Goal: Task Accomplishment & Management: Use online tool/utility

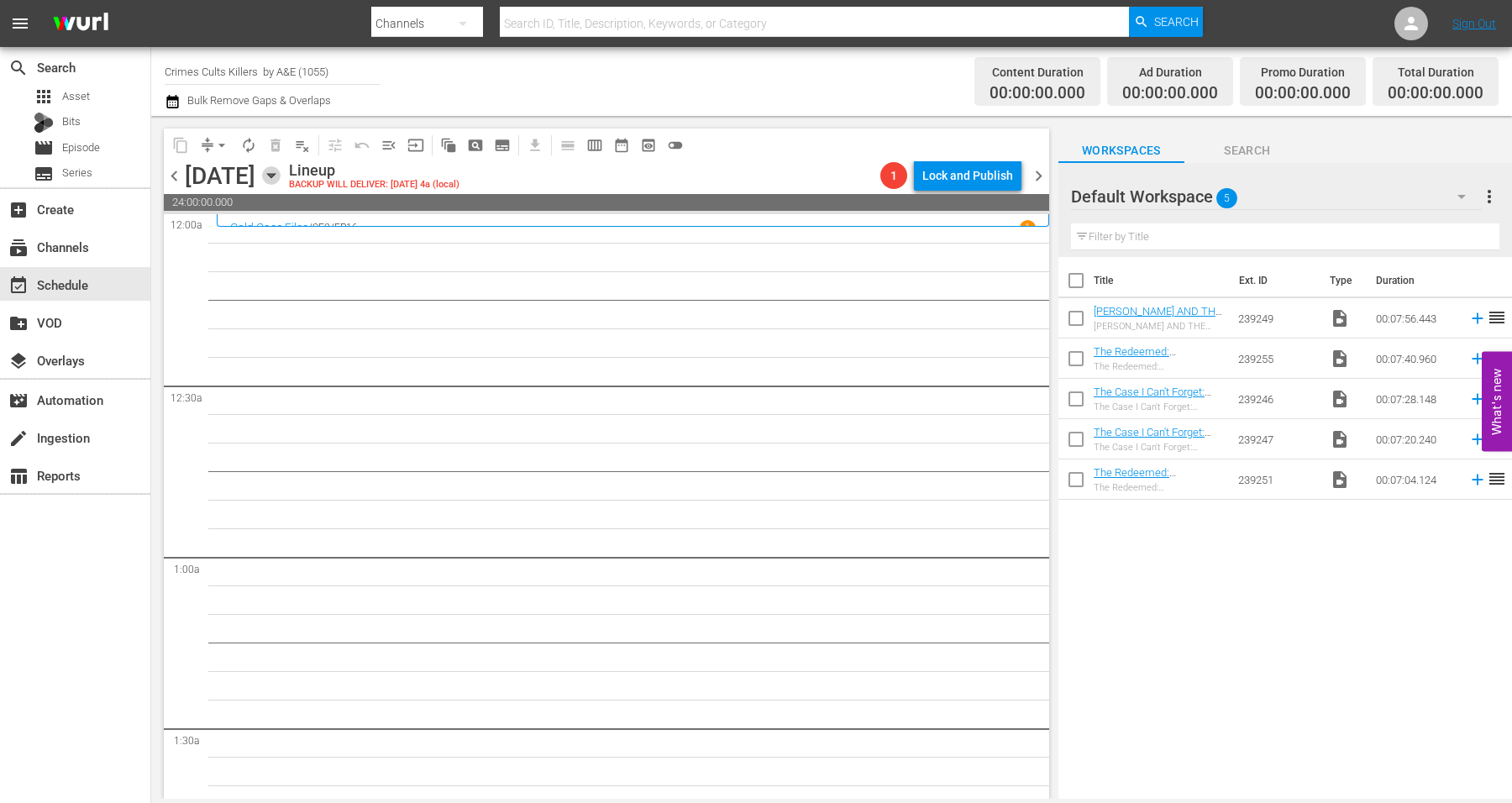
click at [280, 177] on icon "button" at bounding box center [271, 176] width 18 height 18
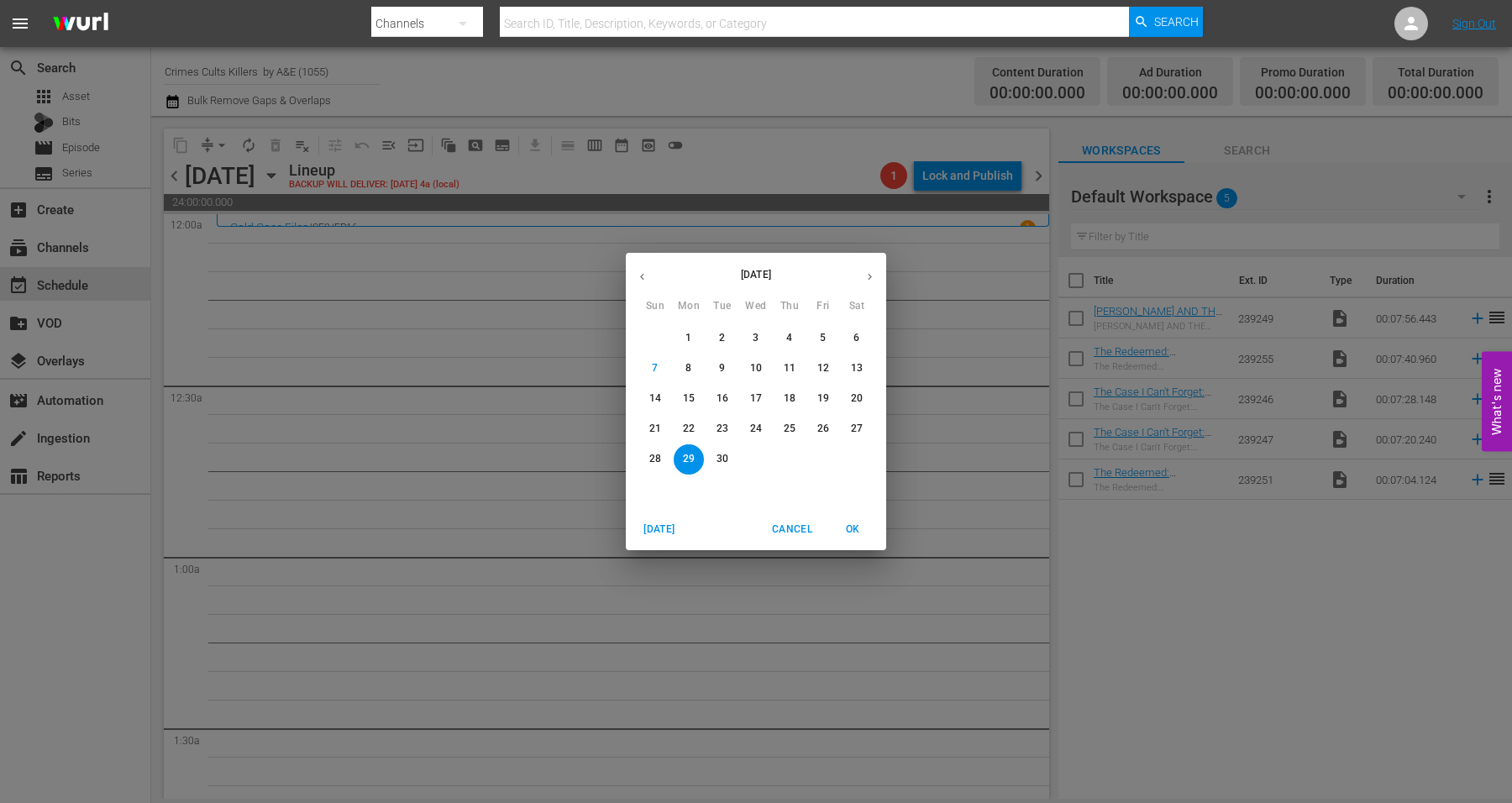
click at [685, 451] on p "29" at bounding box center [689, 459] width 12 height 15
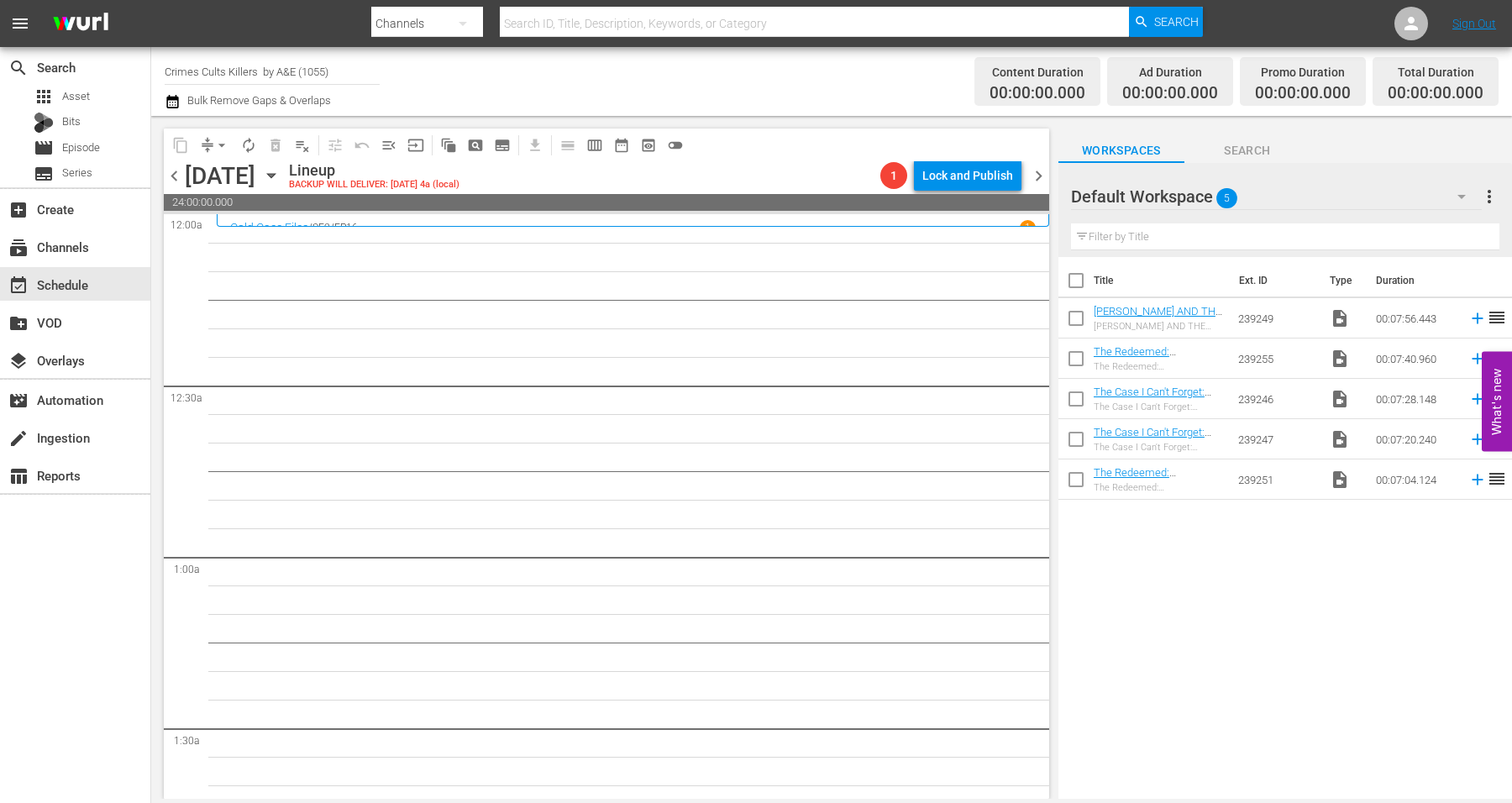
click at [339, 70] on input "Crimes Cults Killers by A&E (1055)" at bounding box center [272, 71] width 215 height 40
drag, startPoint x: 339, startPoint y: 70, endPoint x: 72, endPoint y: 78, distance: 267.1
click at [151, 0] on div "search Search apps Asset Bits movie Episode subtitles Series add_box Create sub…" at bounding box center [832, 0] width 1361 height 0
type input "T"
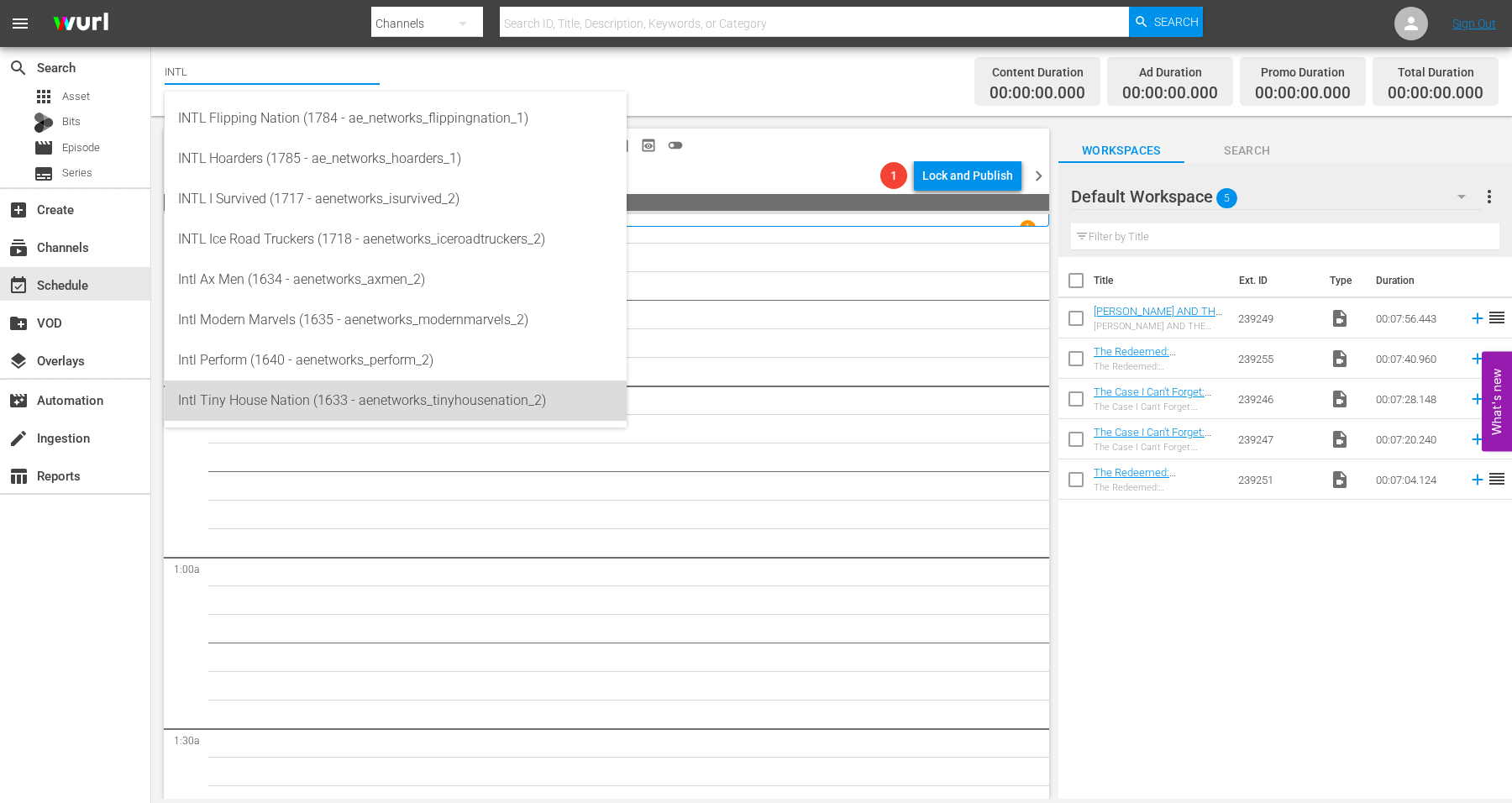
click at [212, 396] on div "Intl Tiny House Nation (1633 - aenetworks_tinyhousenation_2)" at bounding box center [395, 400] width 435 height 40
type input "Intl Tiny House Nation (1633 - aenetworks_tinyhousenation_2)"
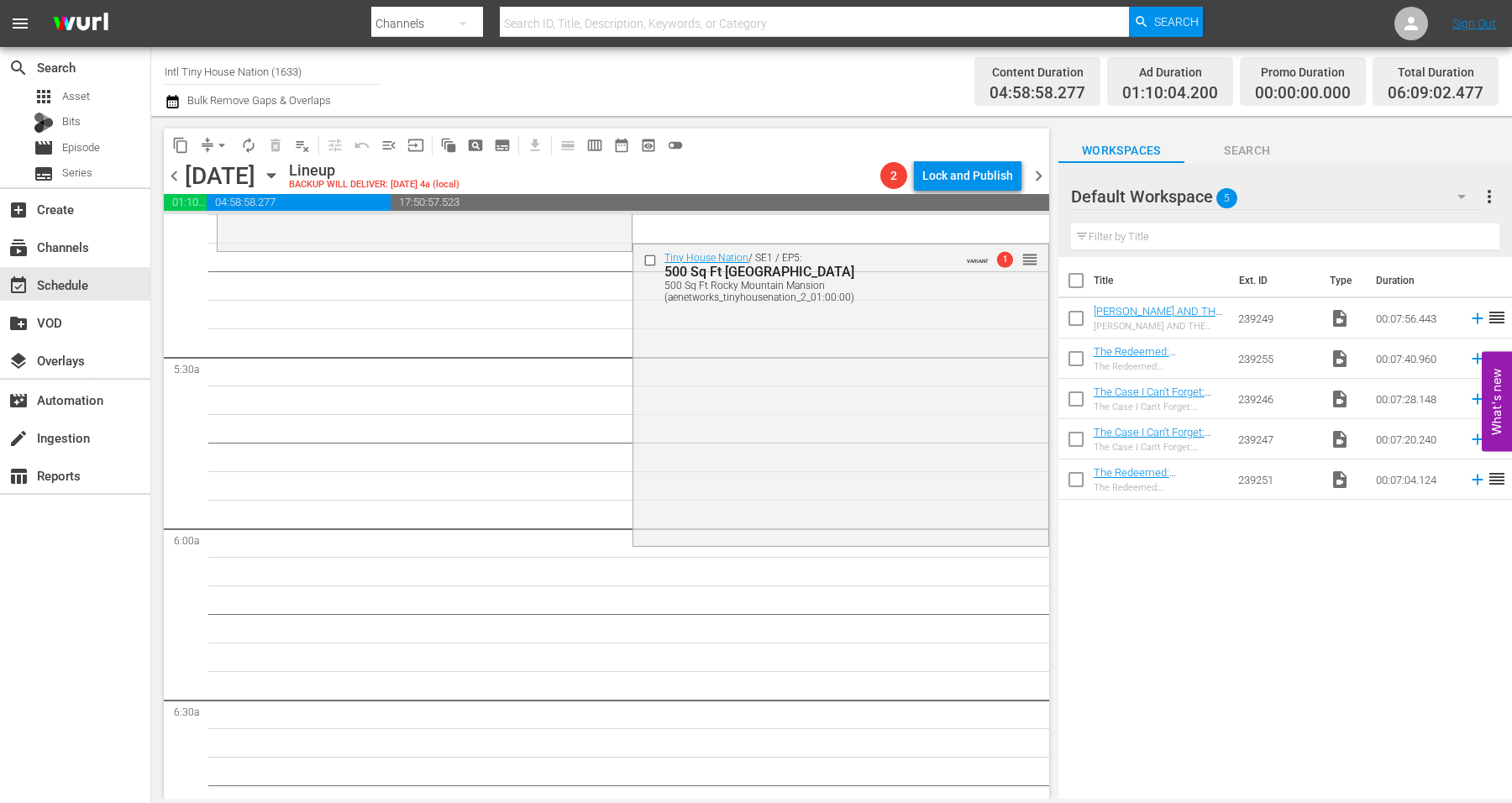
scroll to position [1785, 0]
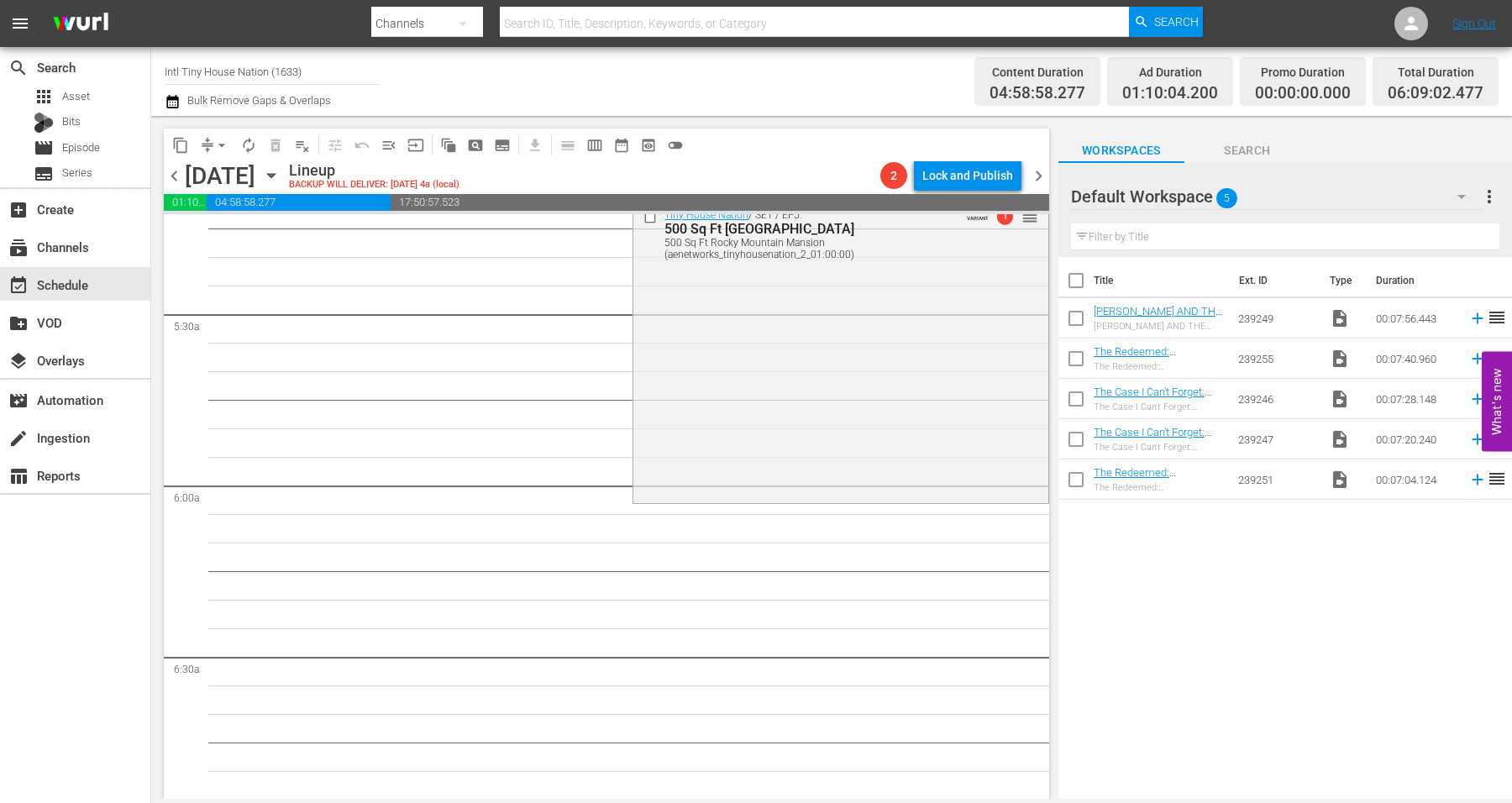
click at [685, 341] on div "Tiny House Nation / SE1 / EP5: 500 Sq Ft Rocky Mountain Mansion 500 Sq Ft Rocky…" at bounding box center [841, 351] width 414 height 299
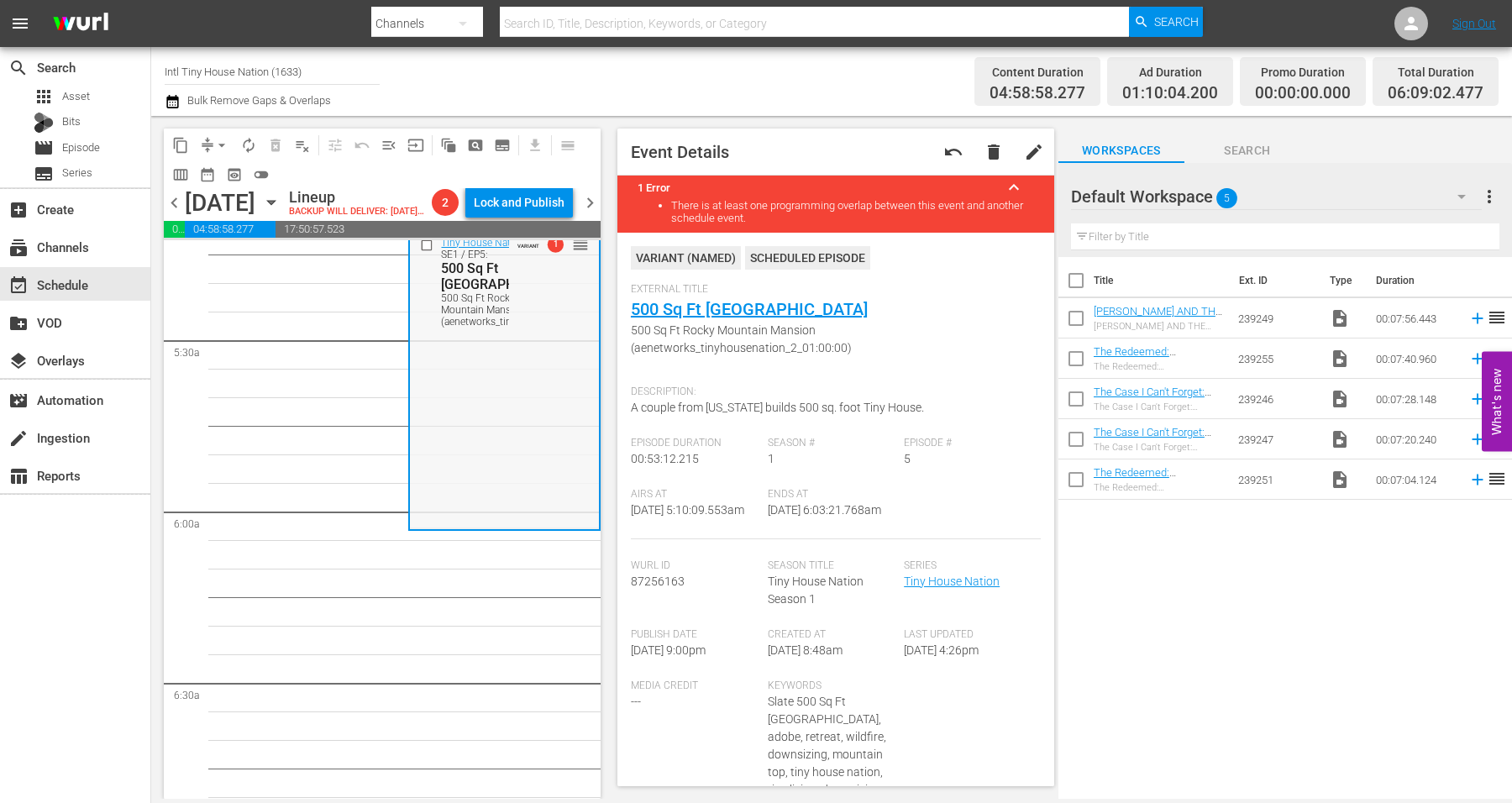
click at [448, 465] on div "Tiny House Nation / SE1 / EP5: 500 Sq Ft Rocky Mountain Mansion 500 Sq Ft Rocky…" at bounding box center [504, 378] width 188 height 299
click at [222, 145] on span "arrow_drop_down" at bounding box center [222, 145] width 16 height 16
click at [208, 177] on li "Align to Midnight" at bounding box center [223, 179] width 177 height 27
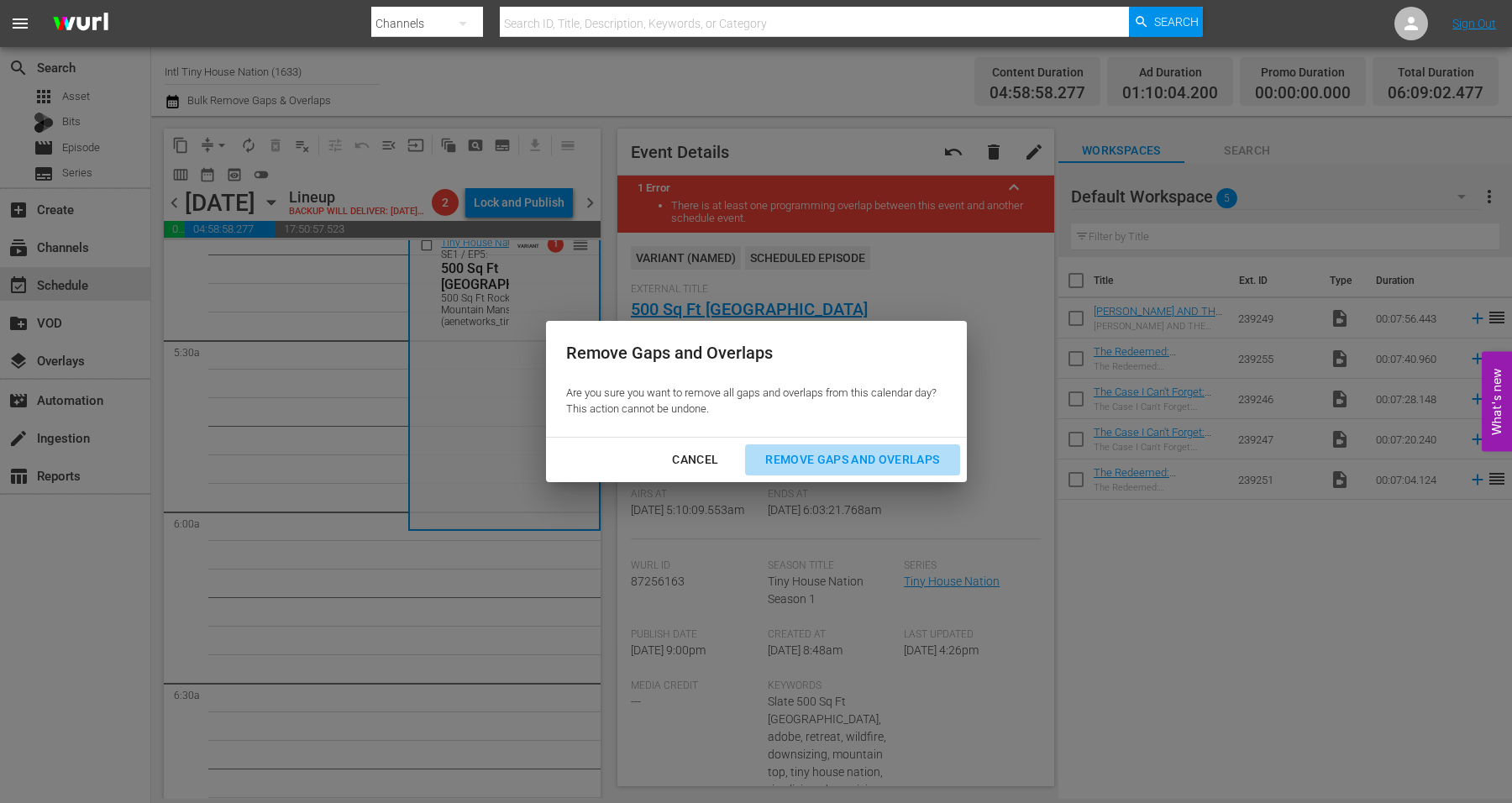
click at [875, 461] on div "Remove Gaps and Overlaps" at bounding box center [852, 460] width 201 height 21
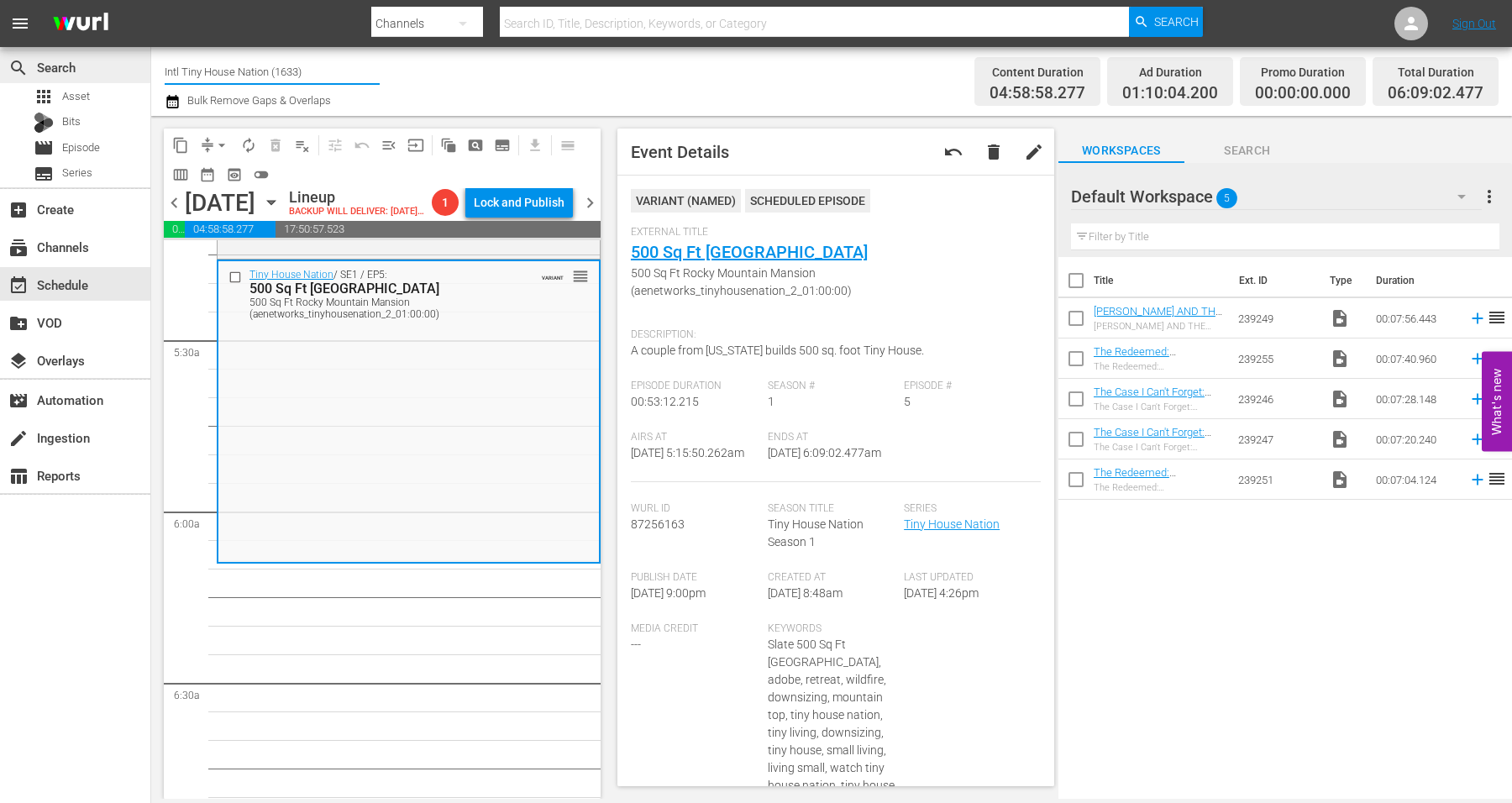
drag, startPoint x: 303, startPoint y: 66, endPoint x: 59, endPoint y: 74, distance: 244.1
click at [151, 0] on div "search Search apps Asset Bits movie Episode subtitles Series add_box Create sub…" at bounding box center [832, 0] width 1361 height 0
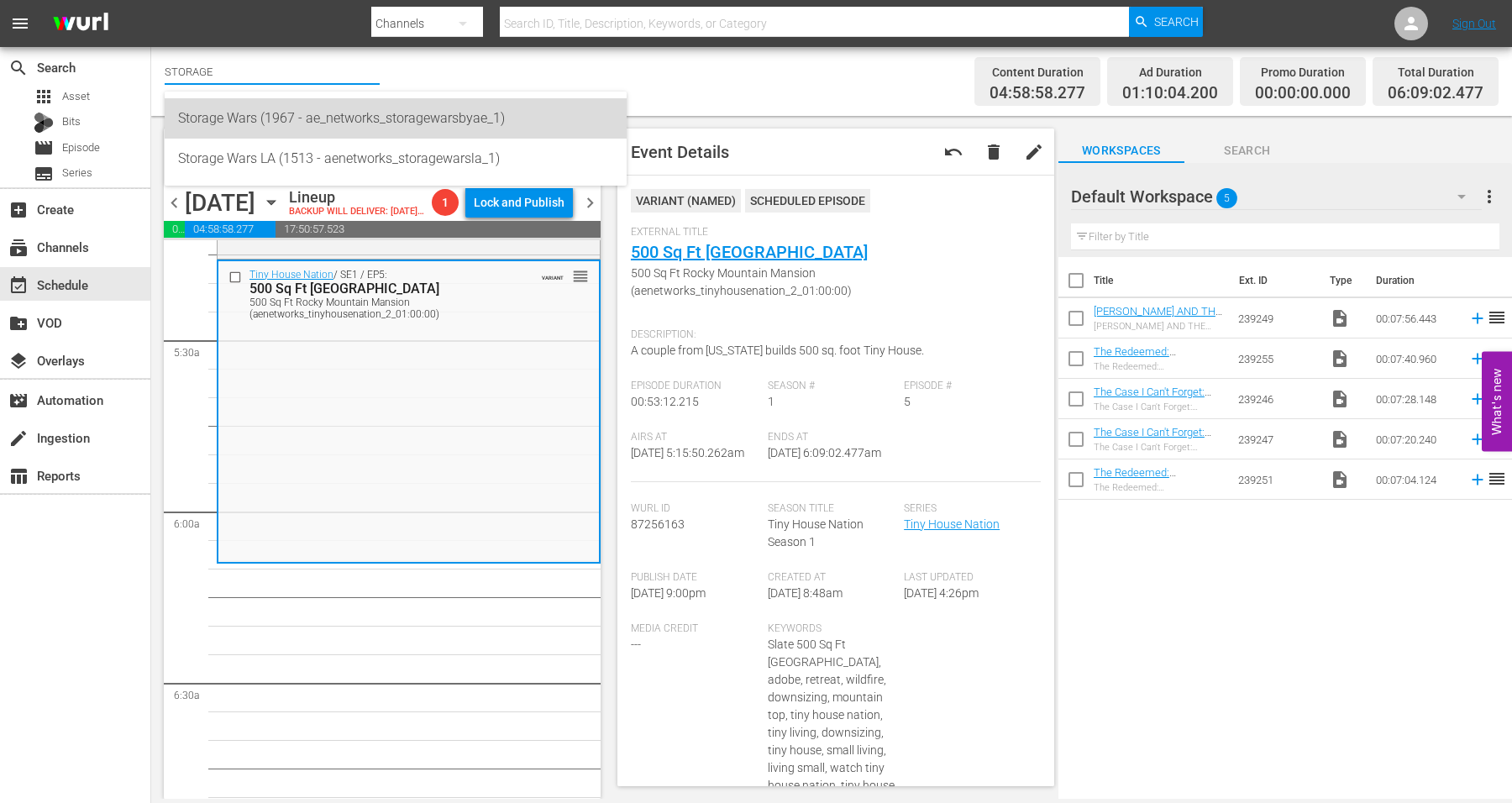
click at [245, 125] on div "Storage Wars (1967 - ae_networks_storagewarsbyae_1)" at bounding box center [395, 118] width 435 height 40
type input "Storage Wars (1967 - ae_networks_storagewarsbyae_1)"
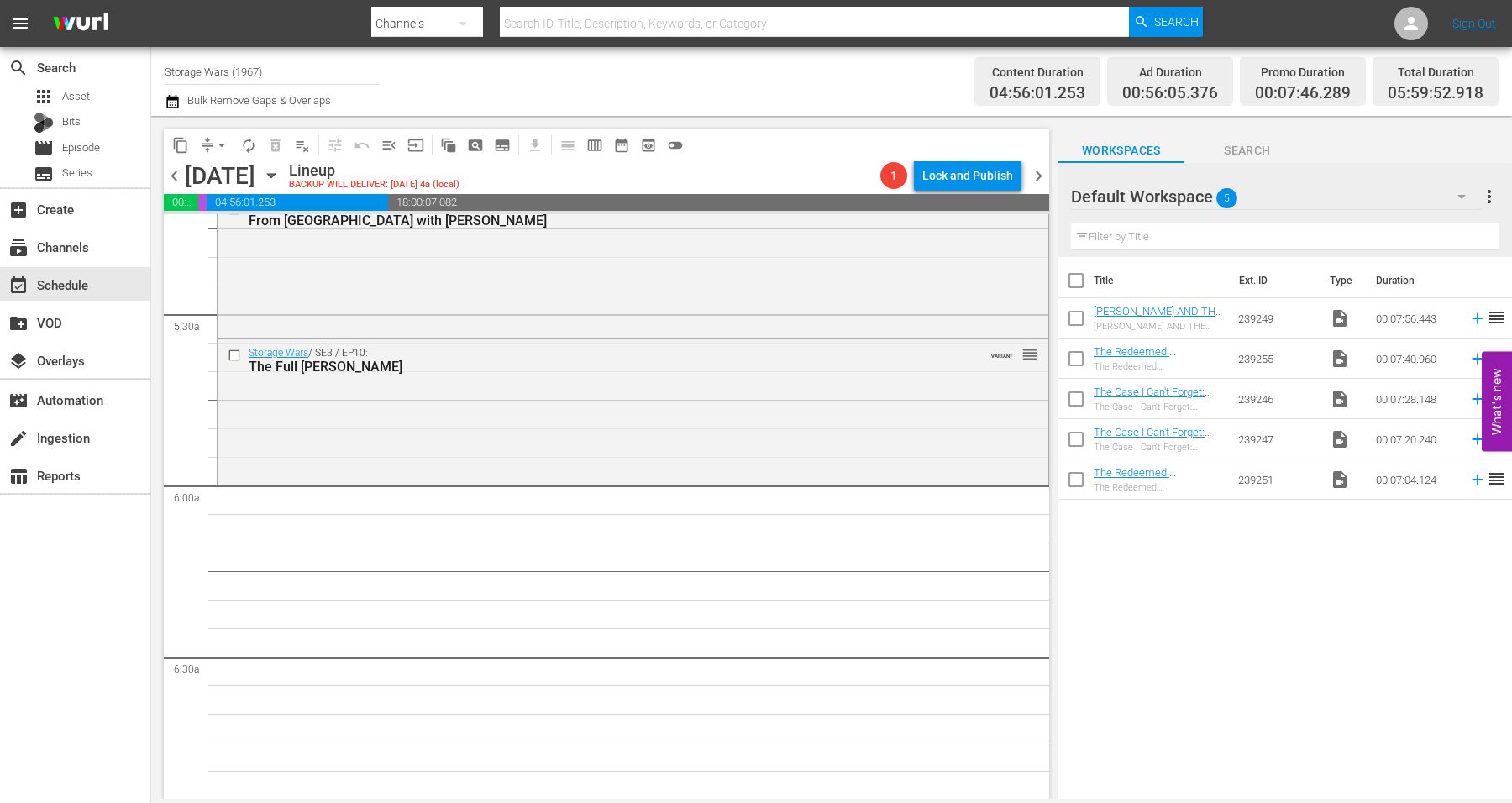
click at [597, 402] on div "Storage Wars / SE3 / EP10: The Full [PERSON_NAME] VARIANT reorder" at bounding box center [633, 410] width 831 height 141
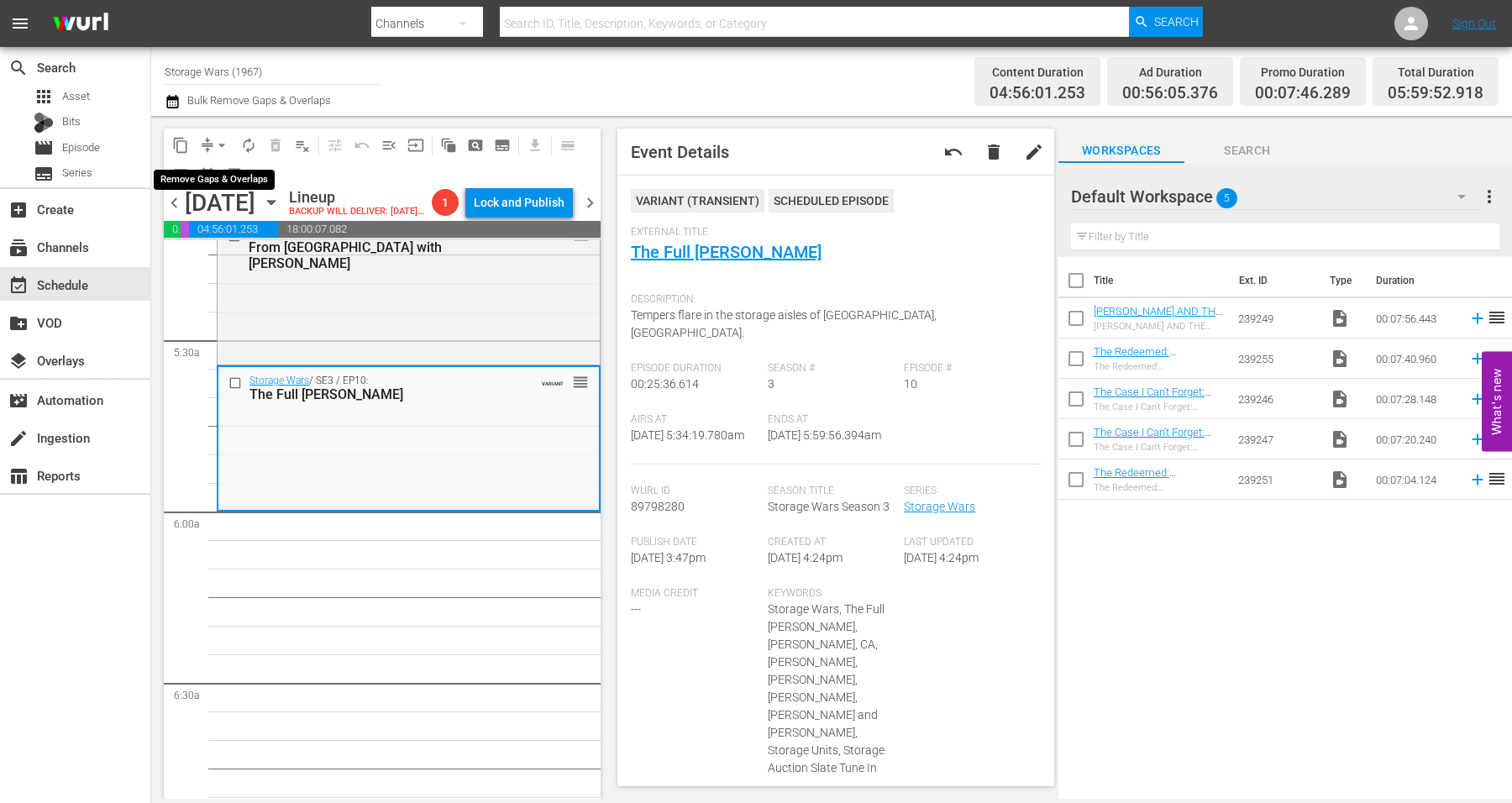
click at [223, 143] on span "arrow_drop_down" at bounding box center [222, 145] width 16 height 16
click at [222, 179] on li "Align to Midnight" at bounding box center [223, 179] width 177 height 27
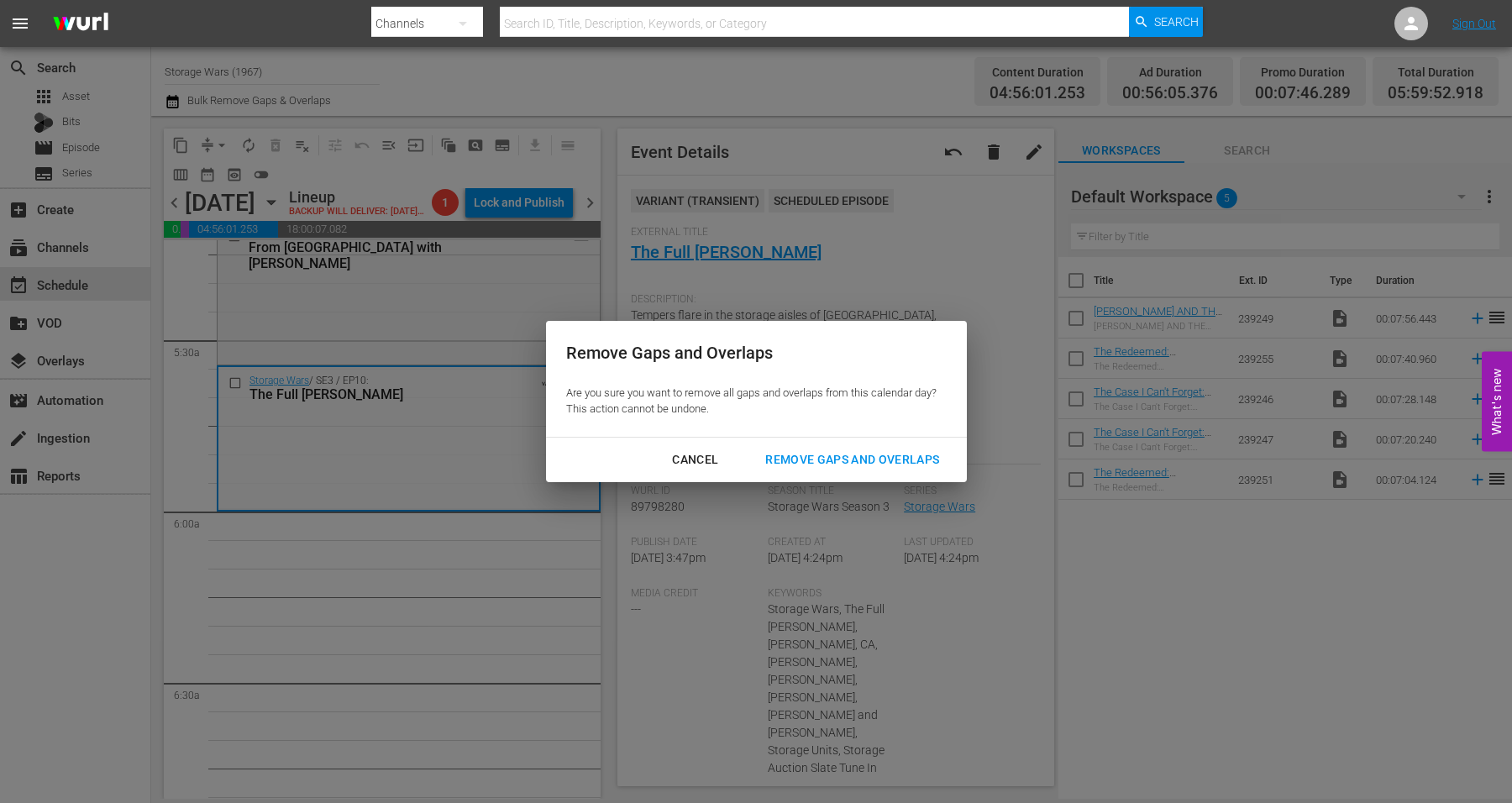
click at [821, 456] on div "Remove Gaps and Overlaps" at bounding box center [852, 460] width 201 height 21
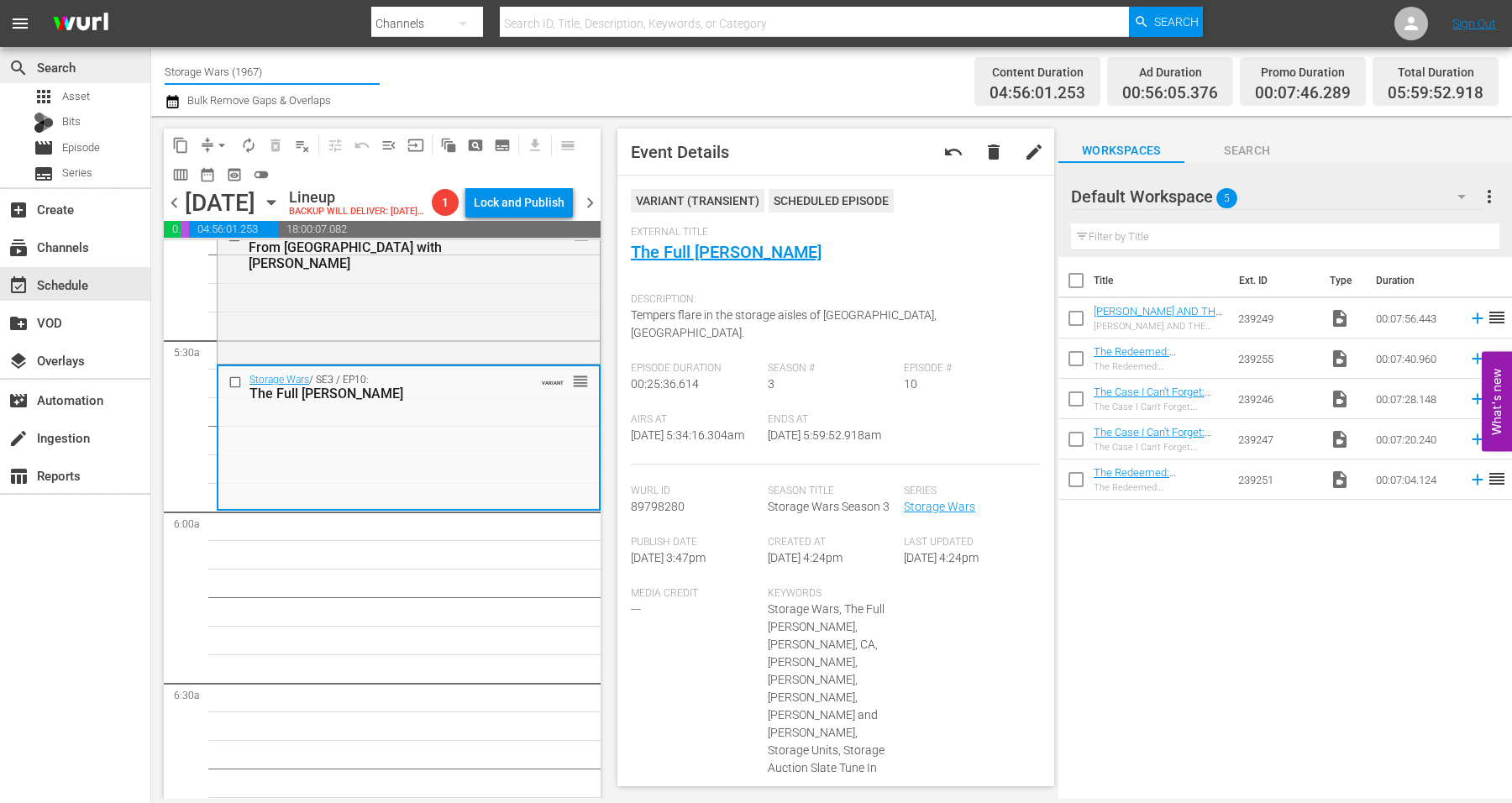
drag, startPoint x: 282, startPoint y: 70, endPoint x: 46, endPoint y: 70, distance: 236.0
click at [151, 0] on div "search Search apps Asset Bits movie Episode subtitles Series add_box Create sub…" at bounding box center [832, 0] width 1361 height 0
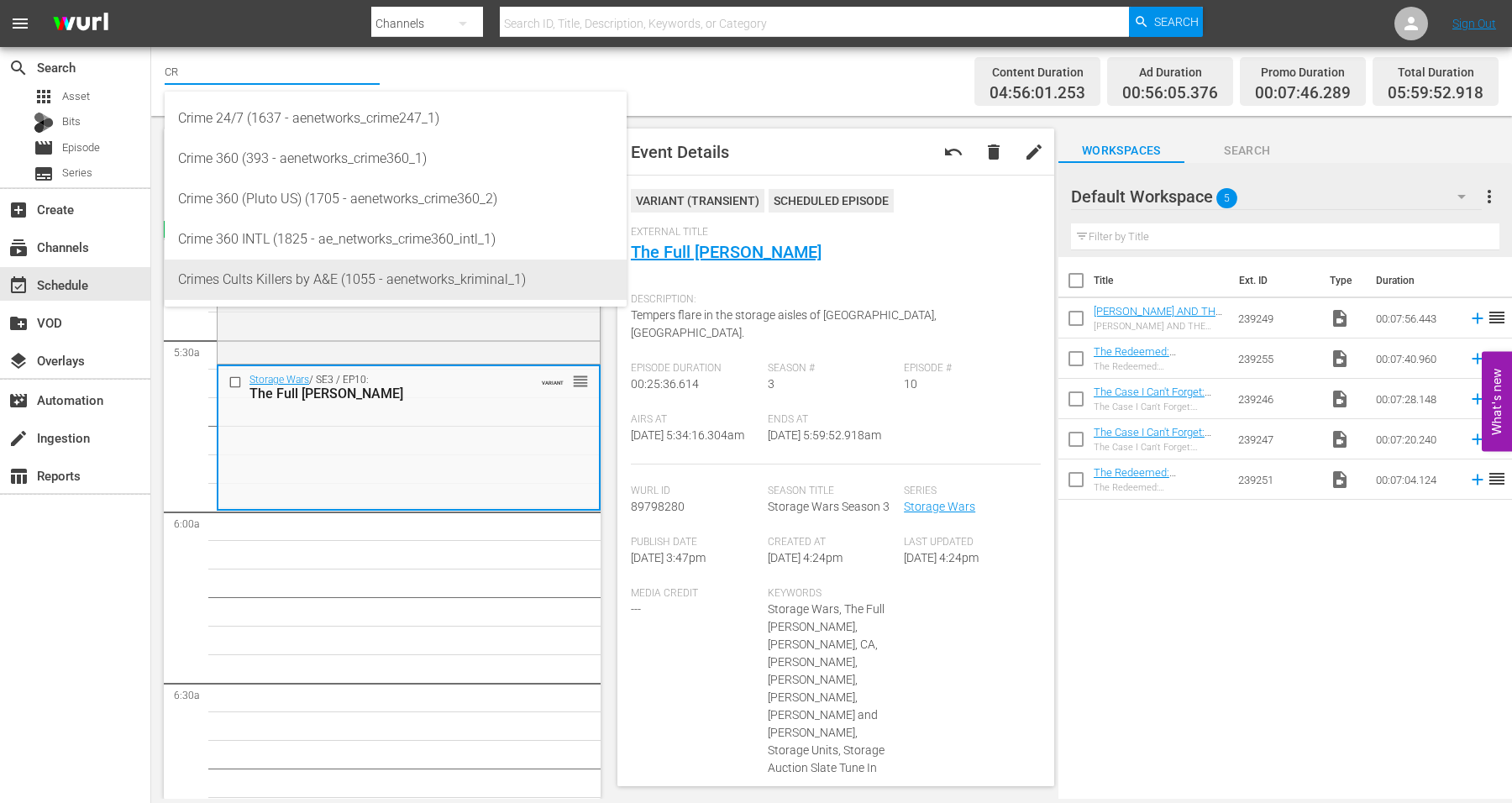
click at [232, 271] on div "Crimes Cults Killers by A&E (1055 - aenetworks_kriminal_1)" at bounding box center [395, 279] width 435 height 40
type input "Crimes Cults Killers by A&E (1055 - aenetworks_kriminal_1)"
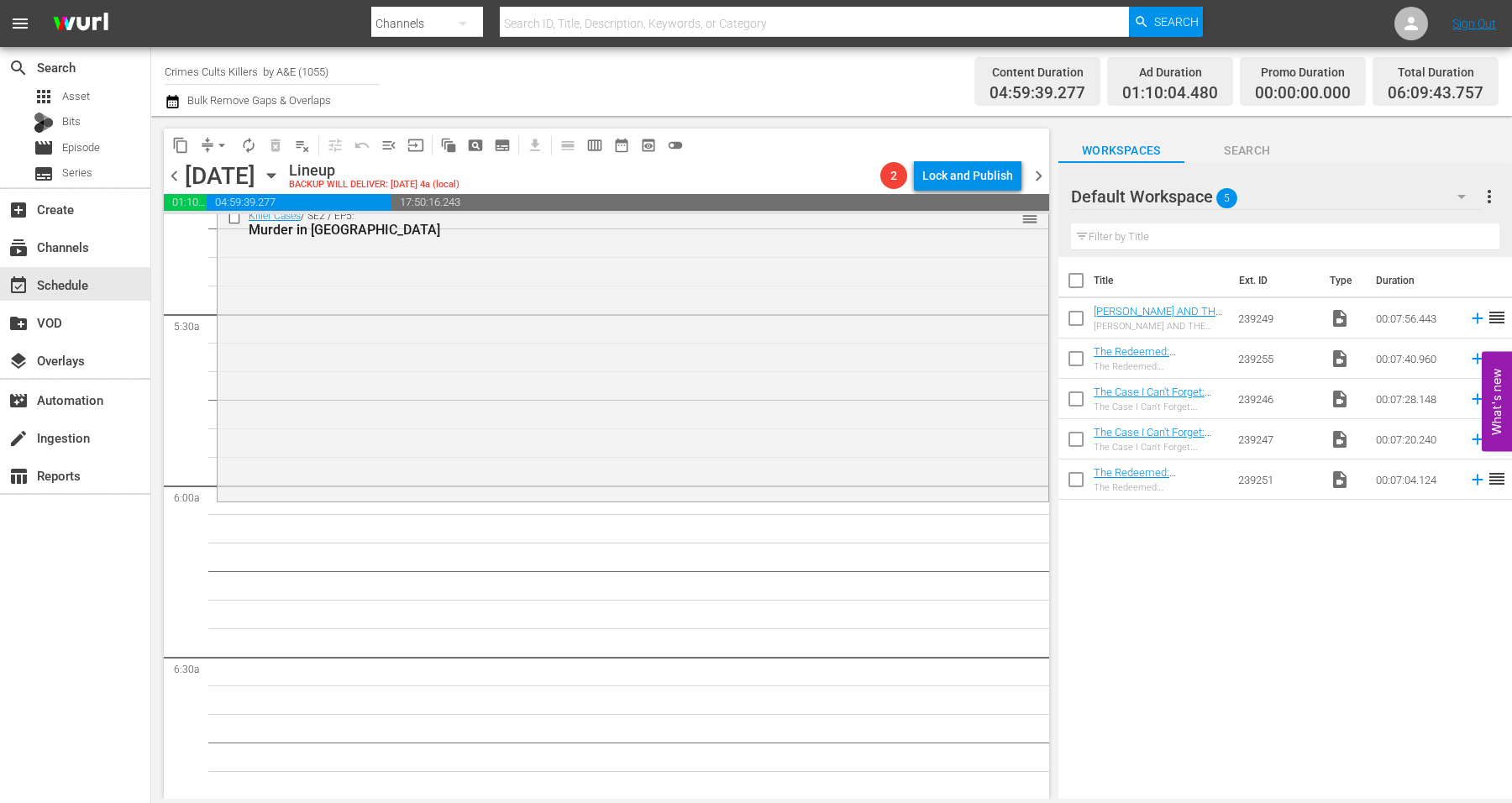
scroll to position [1956, 0]
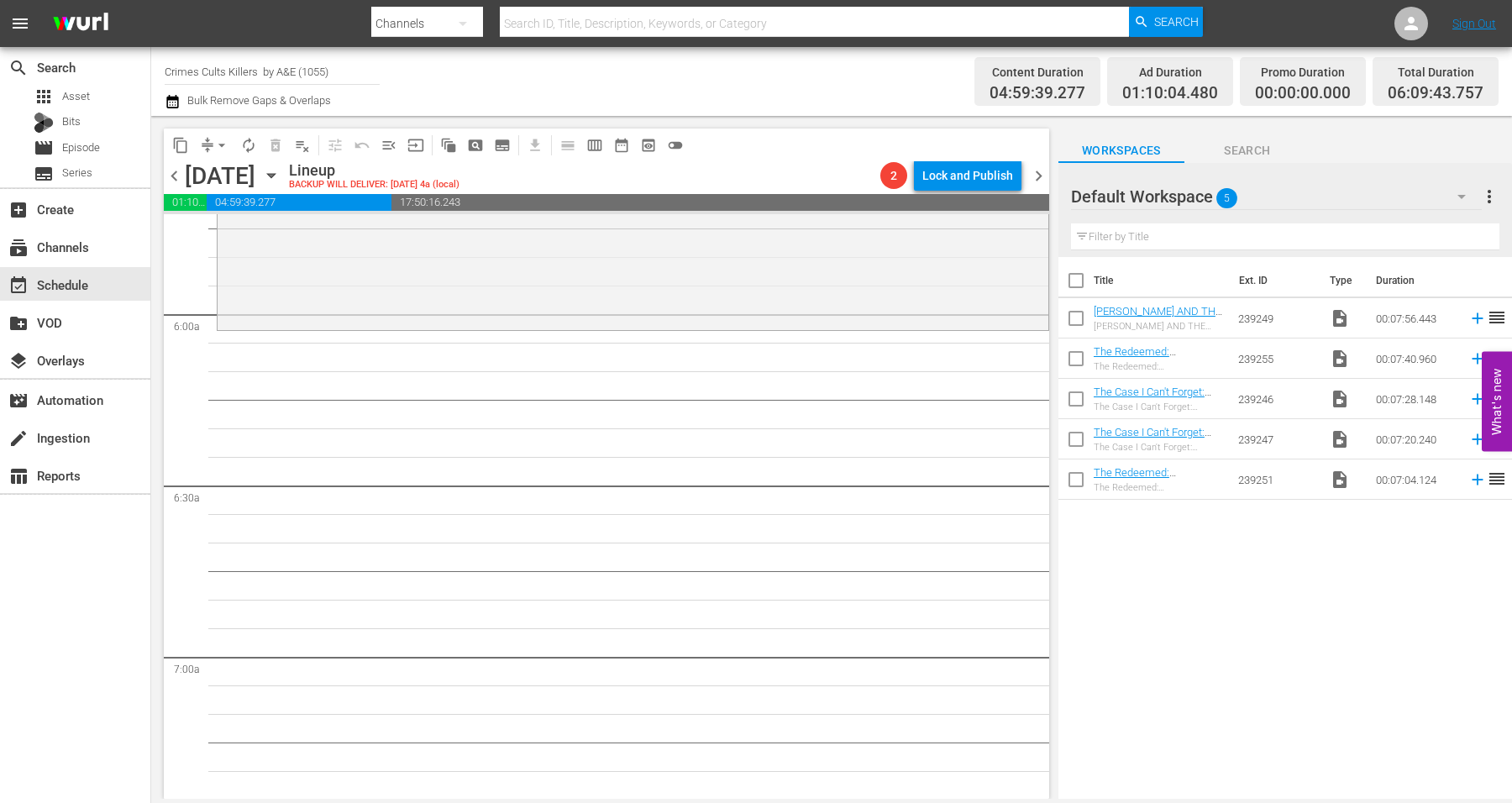
click at [594, 260] on div "Killer Cases / SE2 / EP5: Murder in [GEOGRAPHIC_DATA] reorder" at bounding box center [633, 179] width 831 height 296
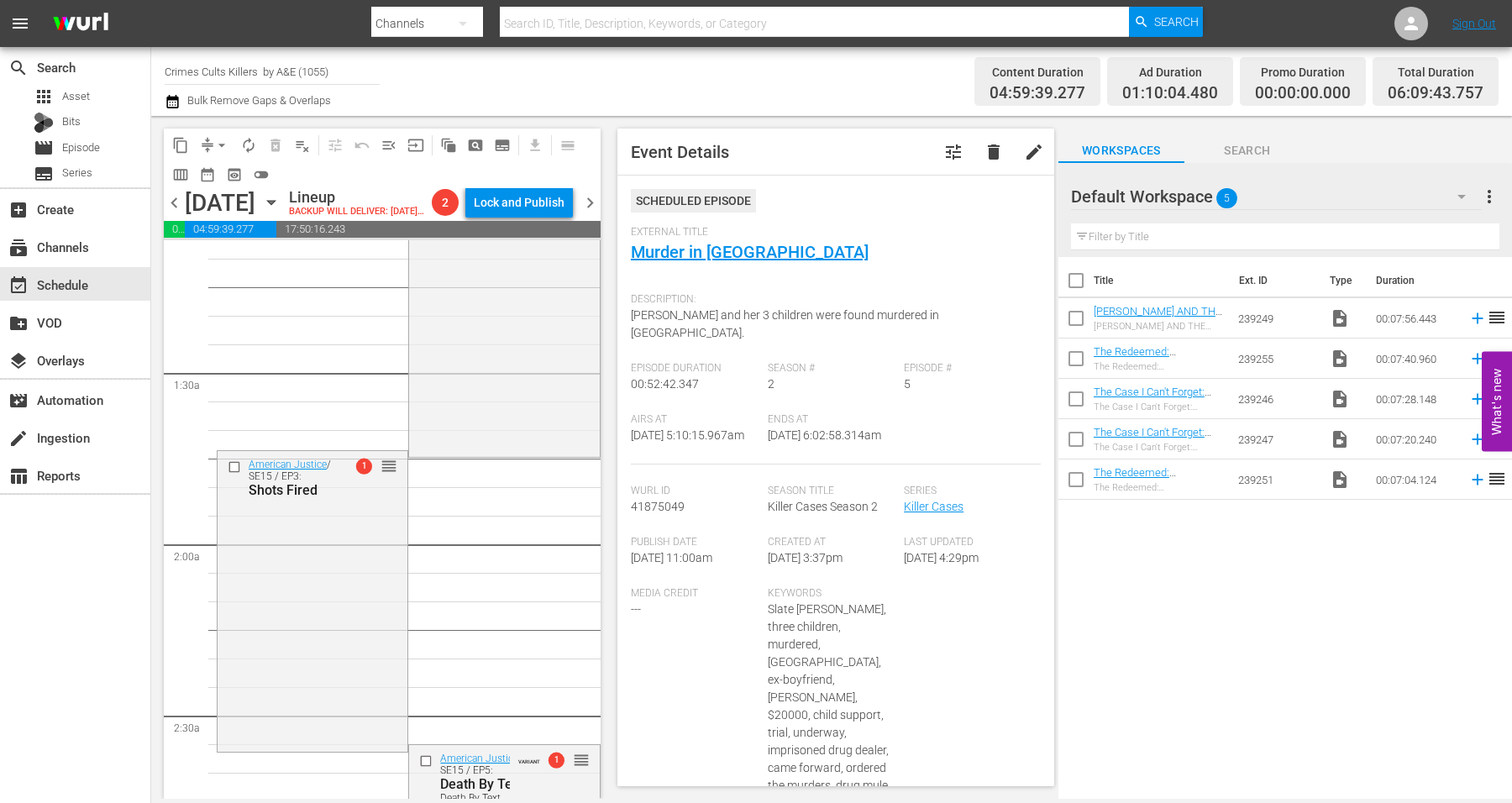
scroll to position [0, 0]
